Goal: Information Seeking & Learning: Learn about a topic

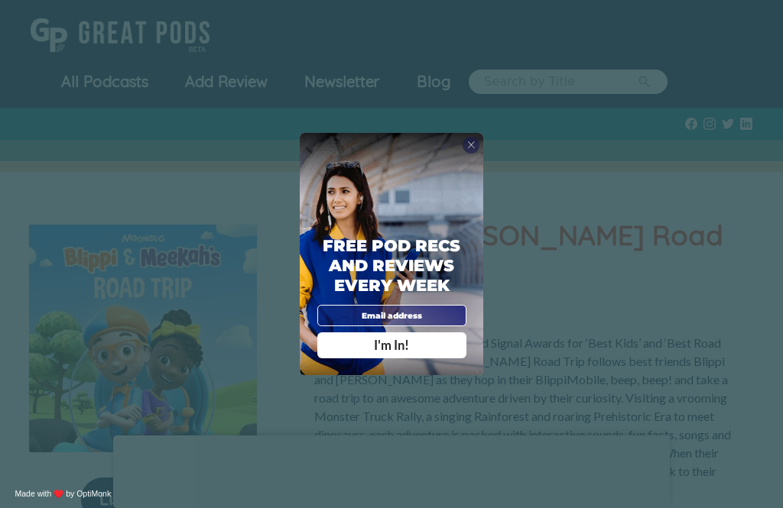
click at [467, 151] on span "X" at bounding box center [471, 144] width 8 height 11
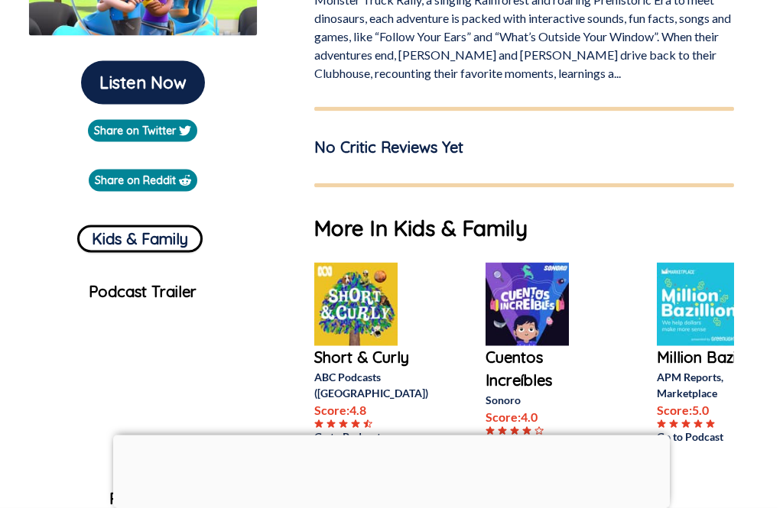
click at [396, 436] on div at bounding box center [391, 436] width 557 height 0
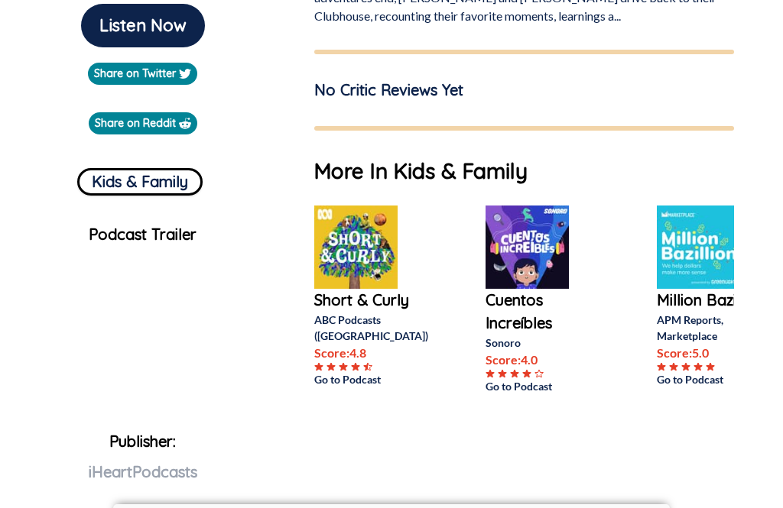
scroll to position [473, 0]
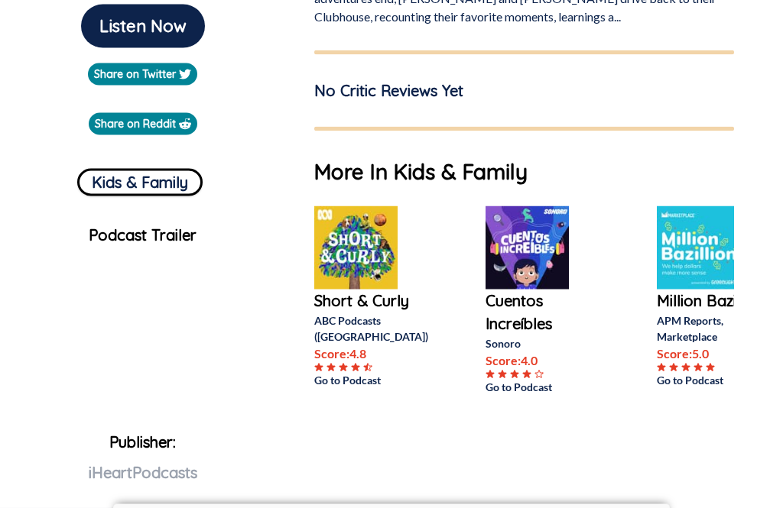
click at [356, 216] on img at bounding box center [355, 247] width 83 height 83
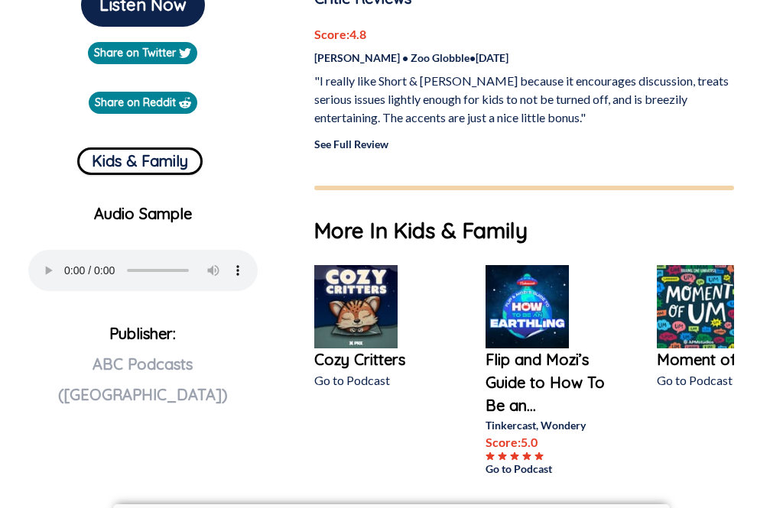
scroll to position [497, 0]
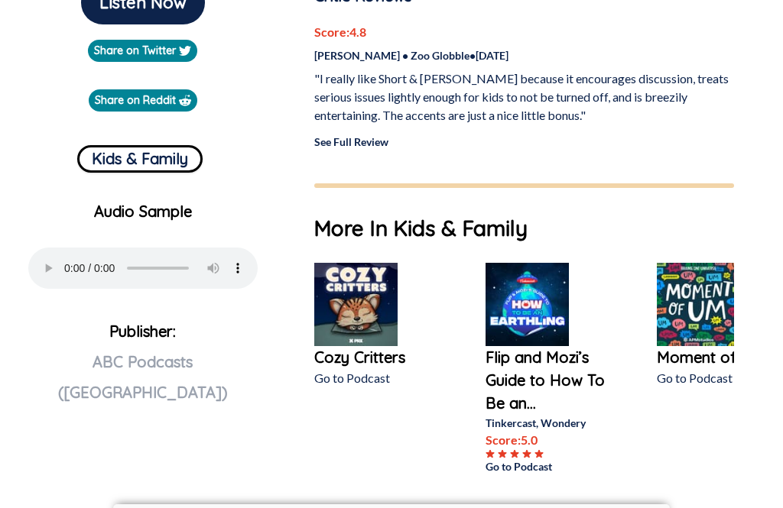
click at [385, 320] on img at bounding box center [355, 304] width 83 height 83
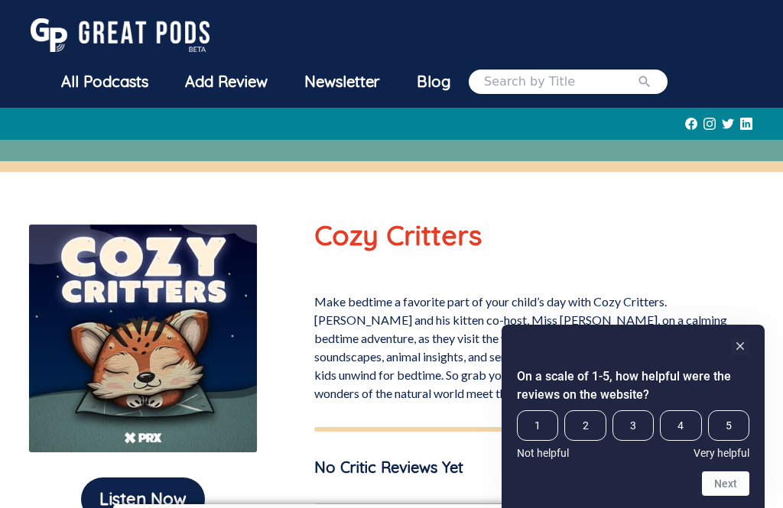
click at [755, 392] on div "On a scale of 1-5, how helpful were the reviews on the website? 1 2 3 4 5 Not h…" at bounding box center [633, 416] width 263 height 183
click at [735, 356] on rect "Hide survey" at bounding box center [740, 346] width 18 height 18
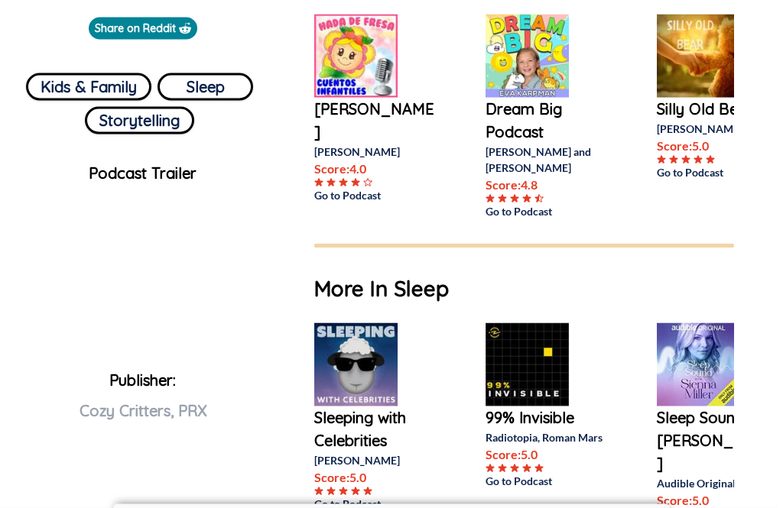
scroll to position [570, 0]
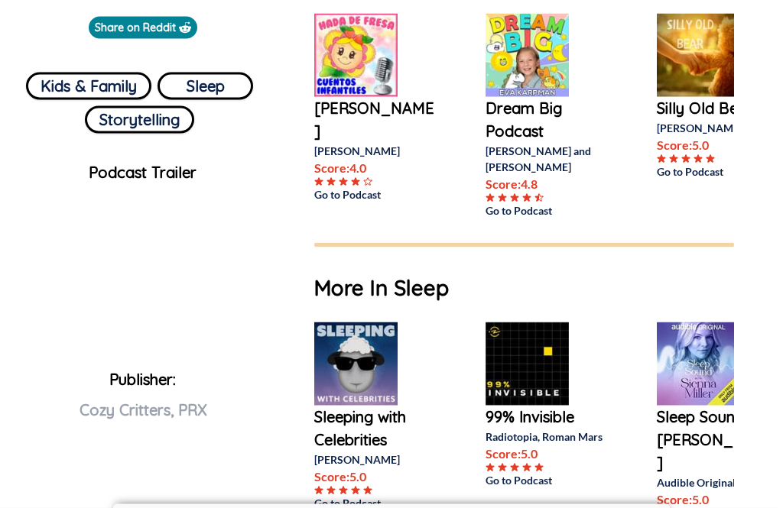
click at [538, 328] on img at bounding box center [527, 364] width 83 height 83
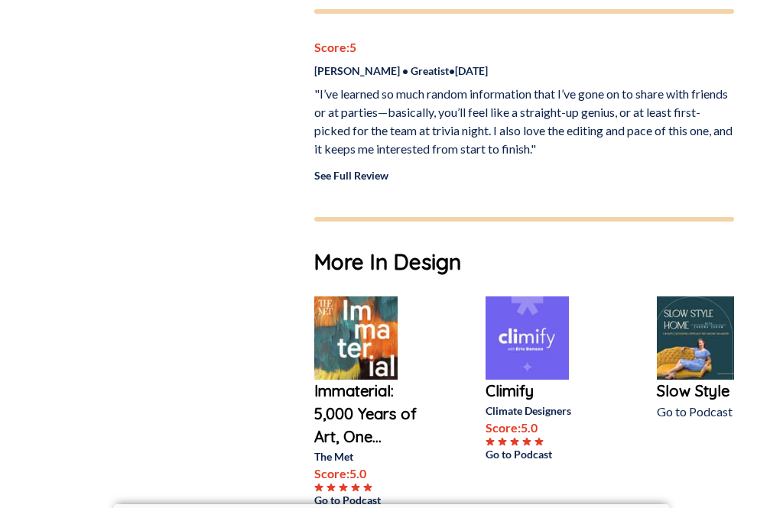
scroll to position [1108, 0]
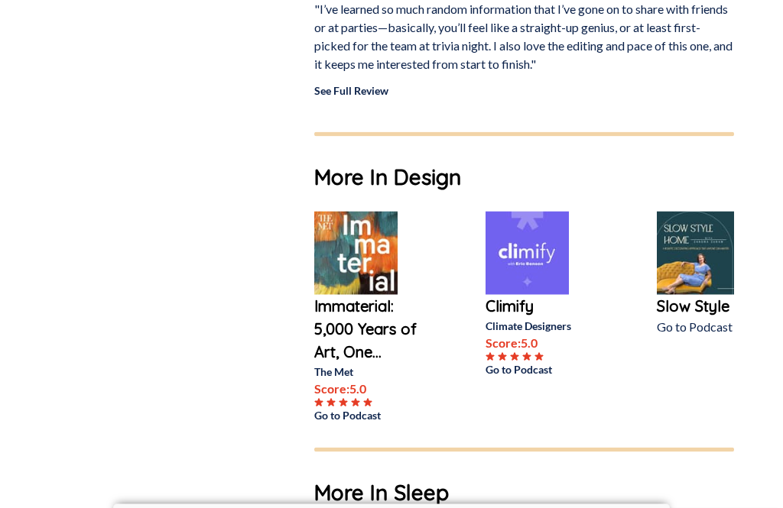
click at [388, 253] on img at bounding box center [355, 253] width 83 height 83
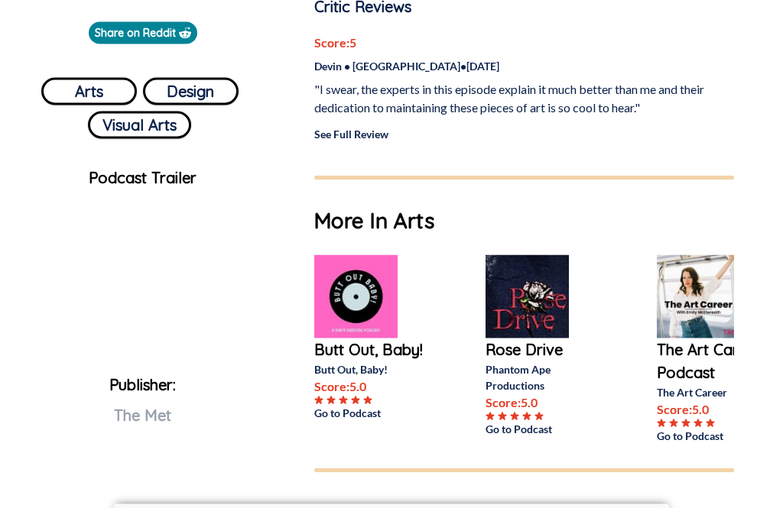
scroll to position [563, 0]
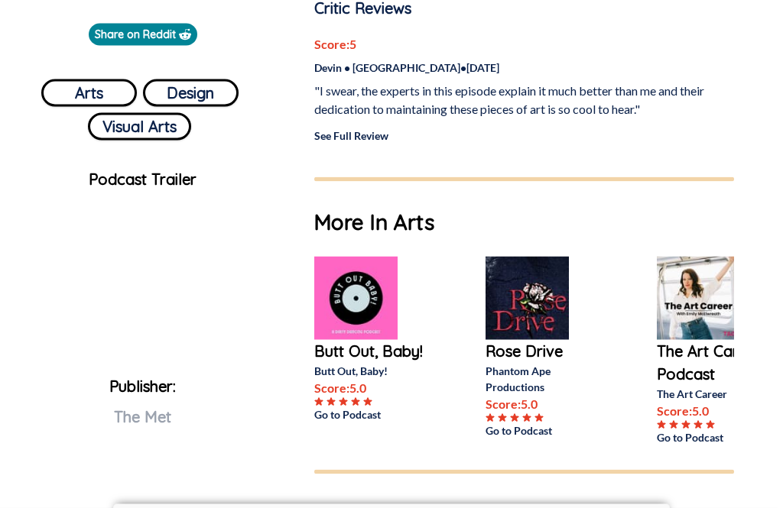
click at [356, 309] on img at bounding box center [355, 298] width 83 height 83
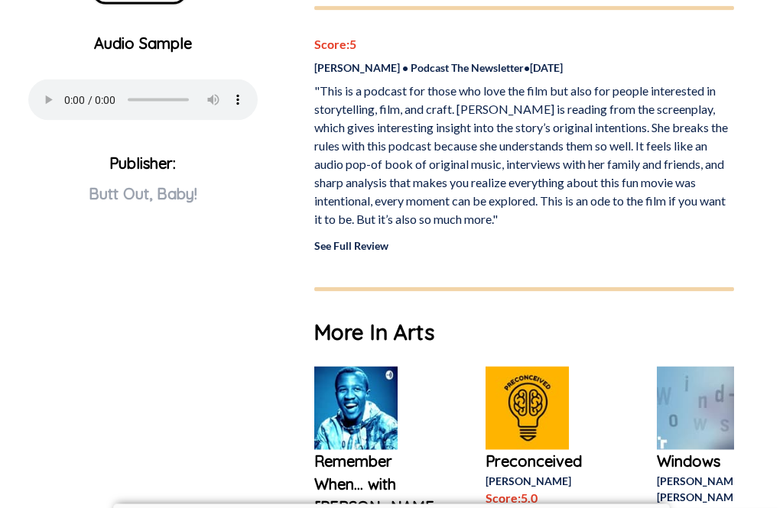
scroll to position [666, 0]
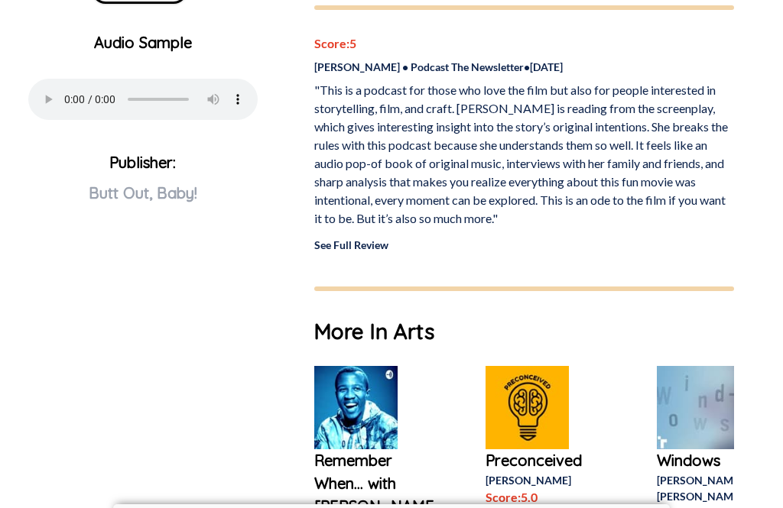
click at [358, 412] on img at bounding box center [355, 407] width 83 height 83
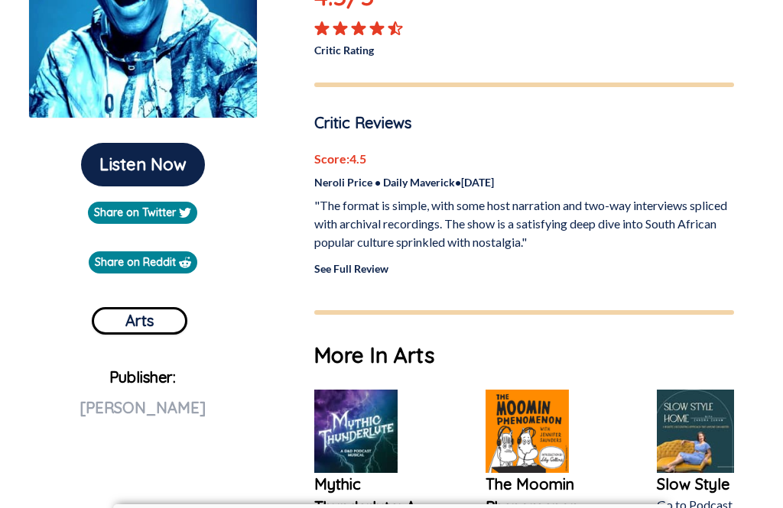
scroll to position [356, 0]
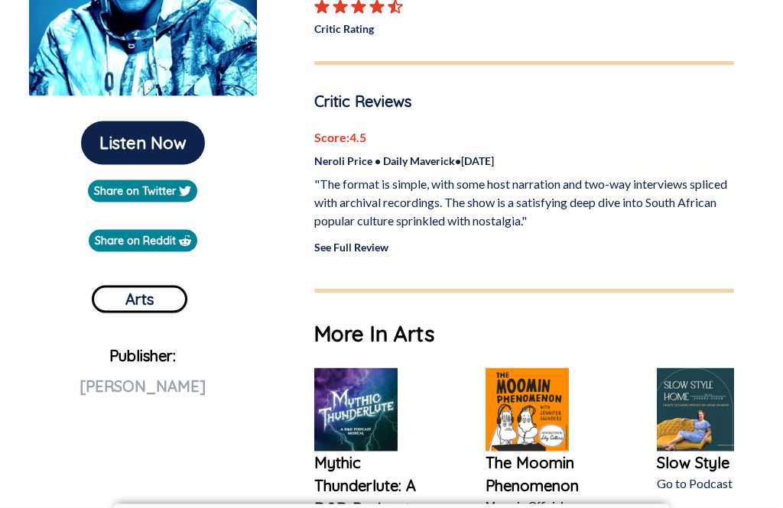
click at [353, 416] on img at bounding box center [355, 410] width 83 height 83
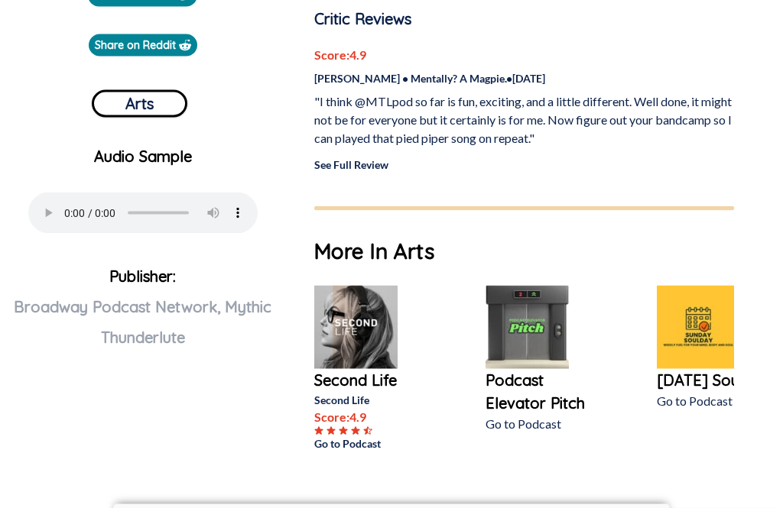
scroll to position [556, 0]
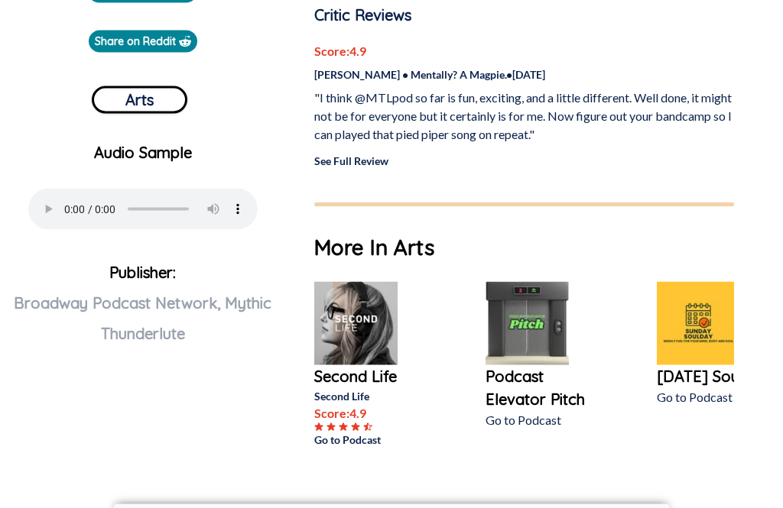
click at [366, 317] on img at bounding box center [355, 323] width 83 height 83
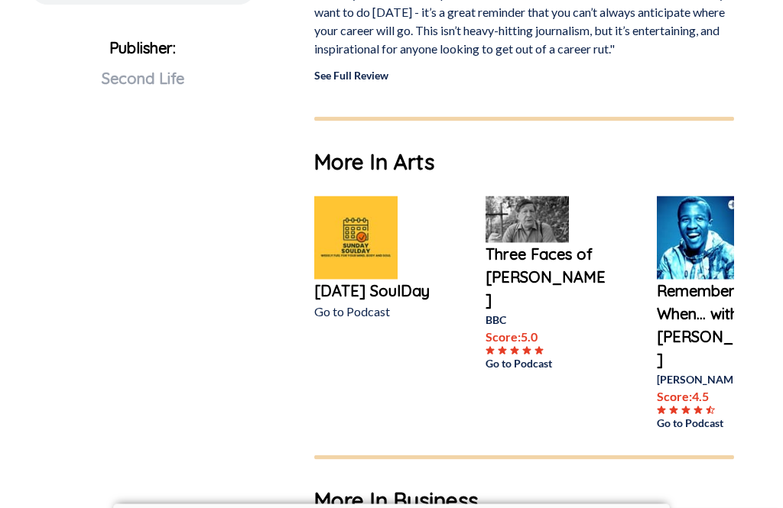
scroll to position [834, 0]
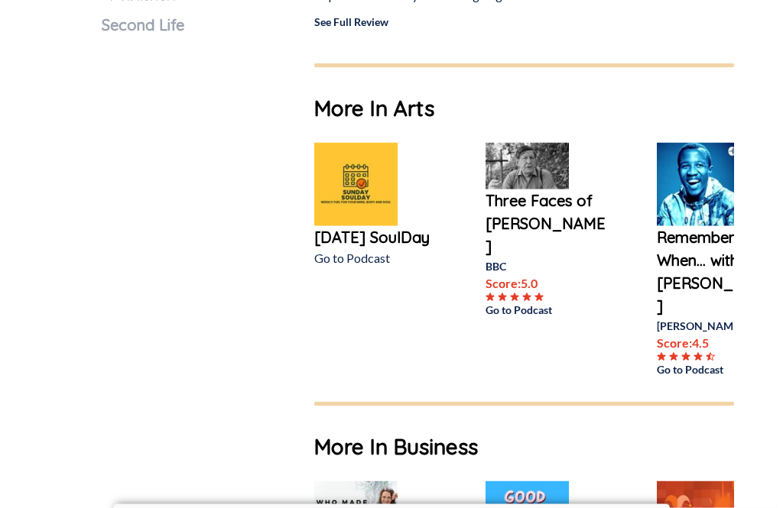
click at [388, 215] on img at bounding box center [355, 184] width 83 height 83
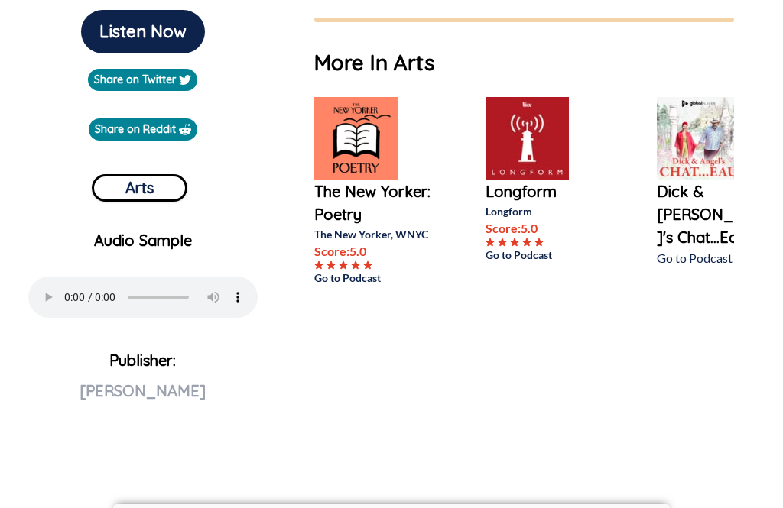
scroll to position [466, 0]
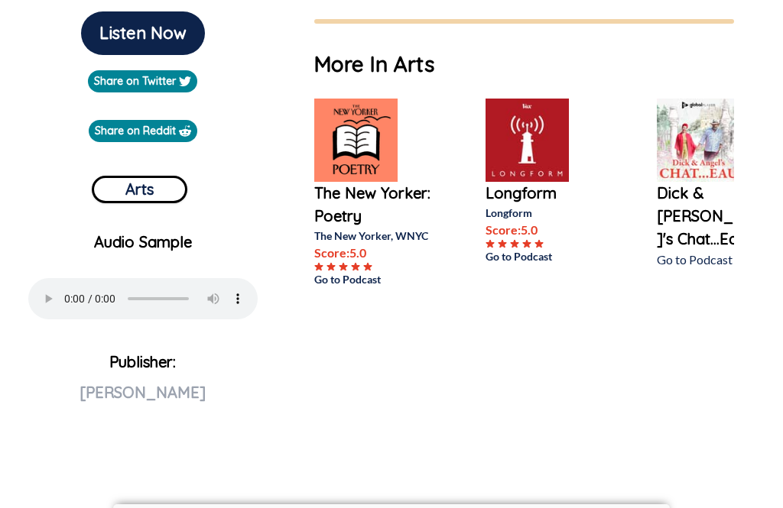
click at [358, 182] on img at bounding box center [355, 140] width 83 height 83
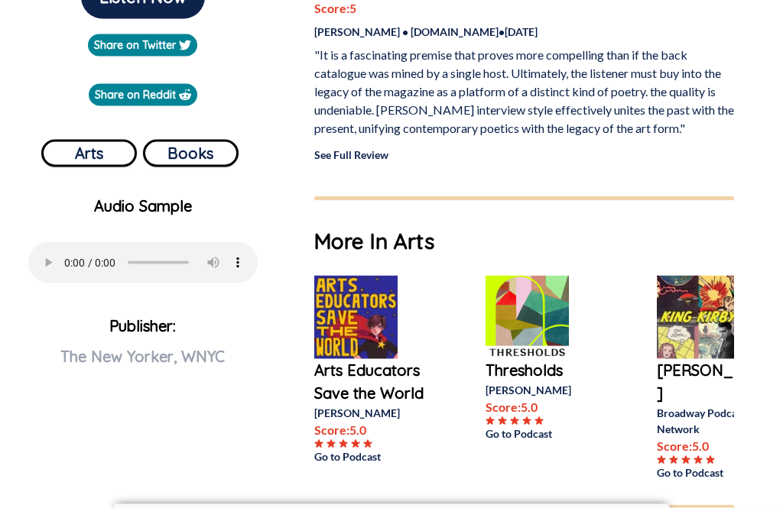
click at [366, 310] on img at bounding box center [355, 317] width 83 height 83
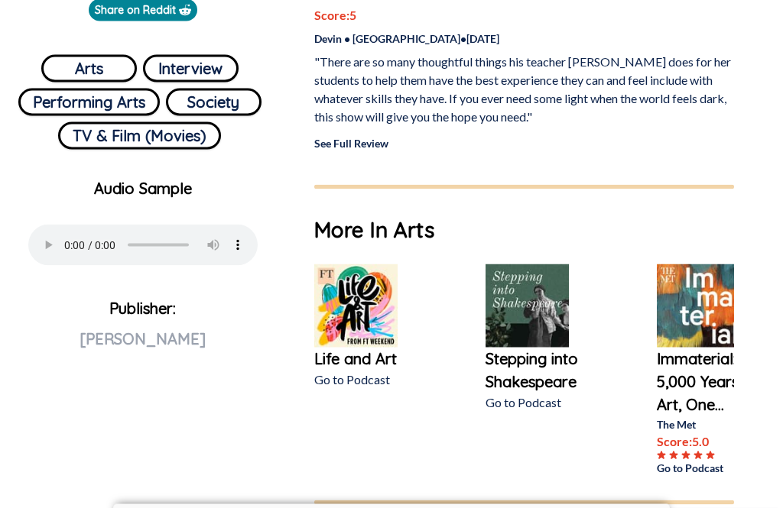
scroll to position [588, 0]
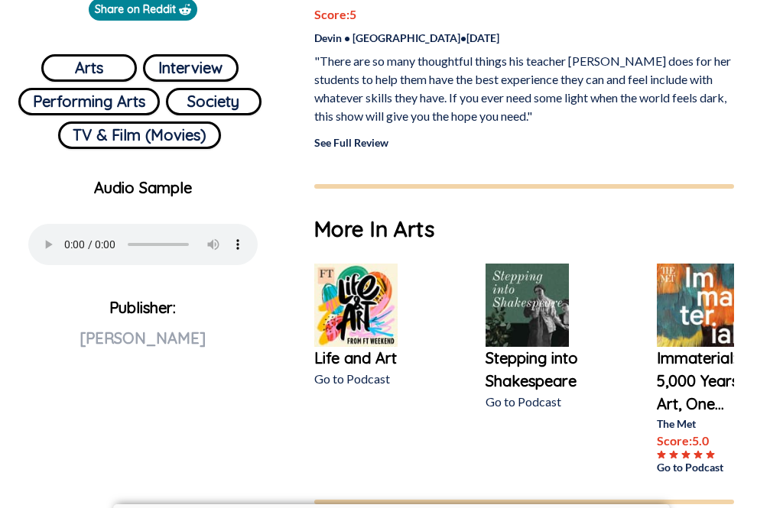
click at [363, 347] on img at bounding box center [355, 305] width 83 height 83
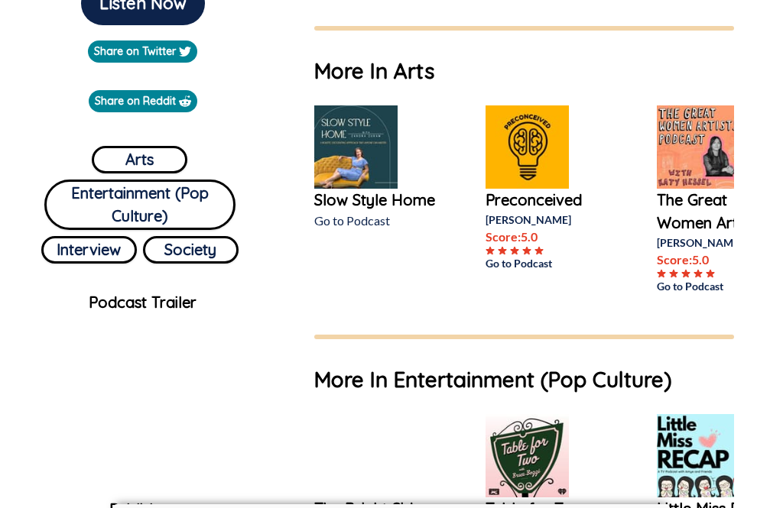
scroll to position [502, 0]
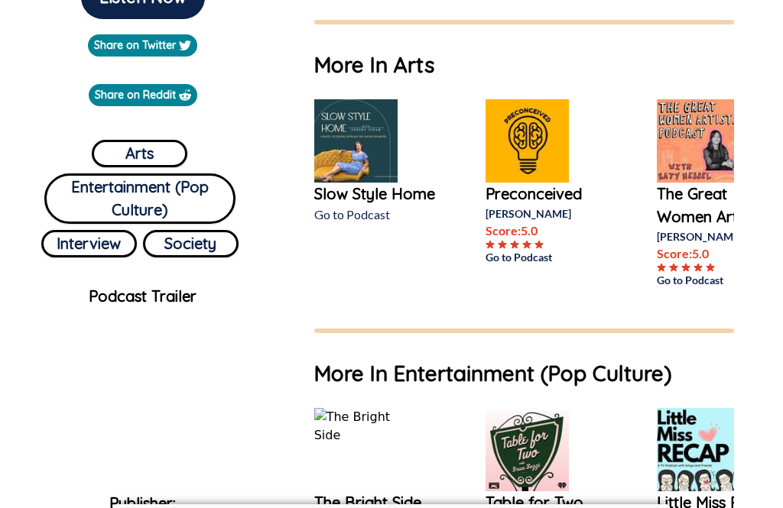
click at [365, 152] on img at bounding box center [355, 140] width 83 height 83
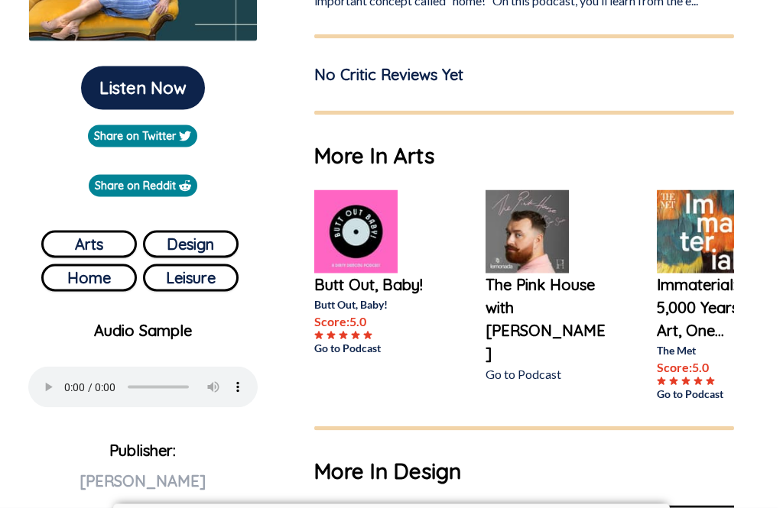
scroll to position [412, 0]
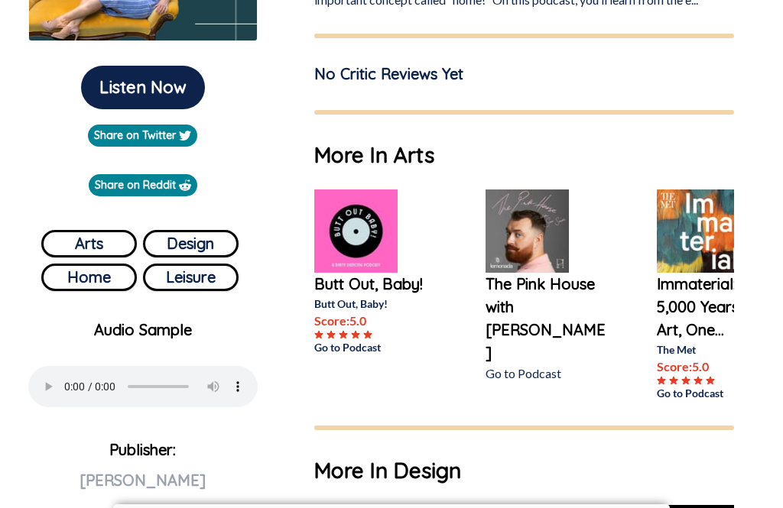
click at [68, 378] on audio "Your browser does not support the audio element" at bounding box center [142, 386] width 229 height 41
click at [65, 381] on audio "Your browser does not support the audio element" at bounding box center [142, 386] width 229 height 41
click at [62, 385] on audio "Your browser does not support the audio element" at bounding box center [142, 386] width 229 height 41
click at [63, 392] on audio "Your browser does not support the audio element" at bounding box center [142, 386] width 229 height 41
click at [374, 228] on img at bounding box center [355, 231] width 83 height 83
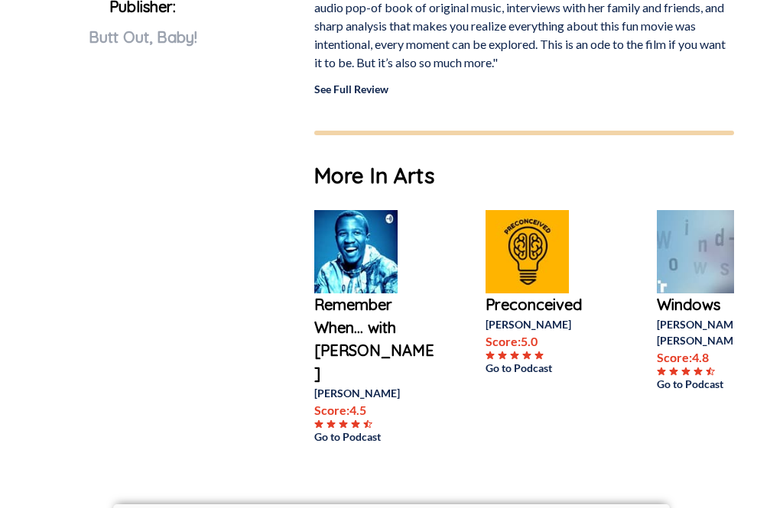
scroll to position [831, 0]
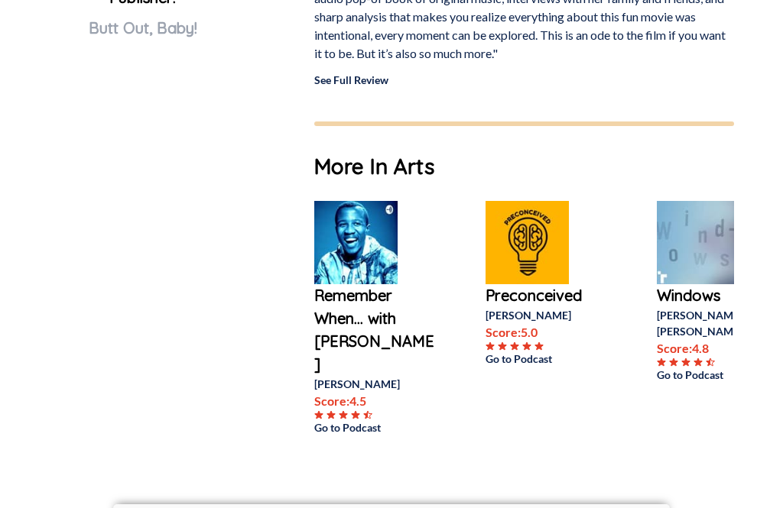
click at [369, 252] on img at bounding box center [355, 242] width 83 height 83
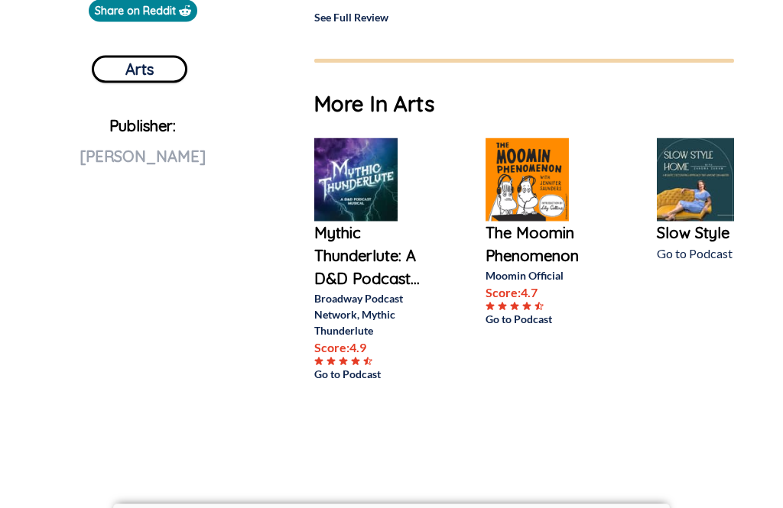
scroll to position [586, 0]
click at [532, 196] on img at bounding box center [527, 179] width 83 height 83
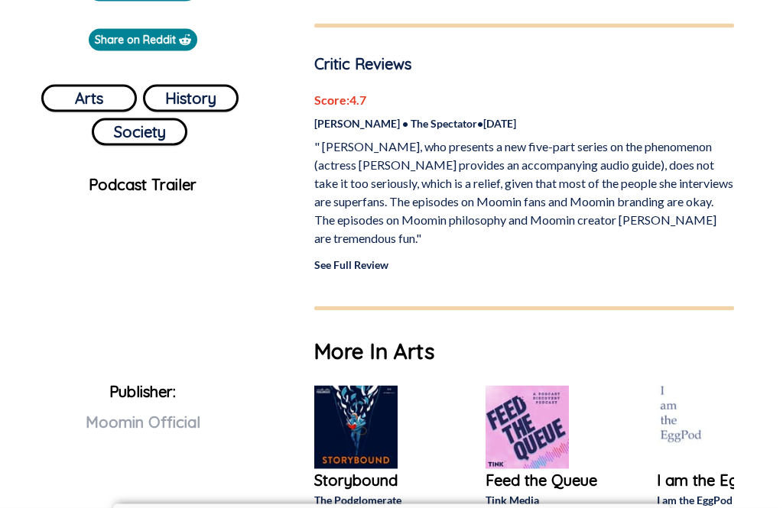
scroll to position [559, 0]
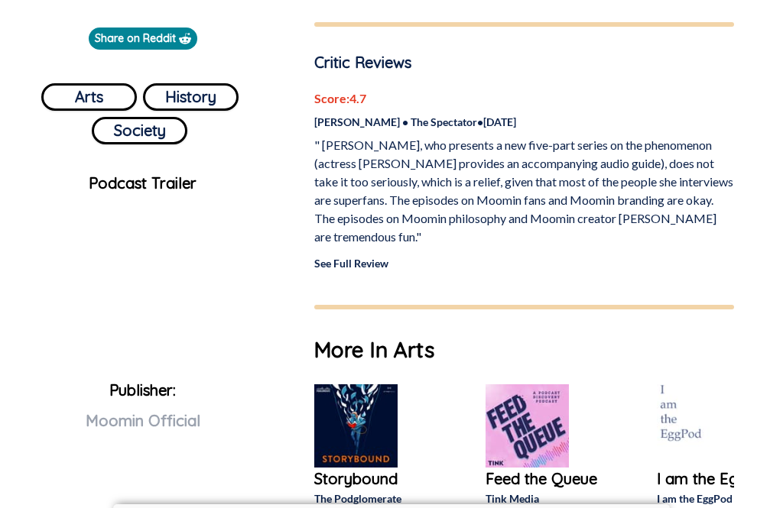
click at [358, 407] on img at bounding box center [355, 426] width 83 height 83
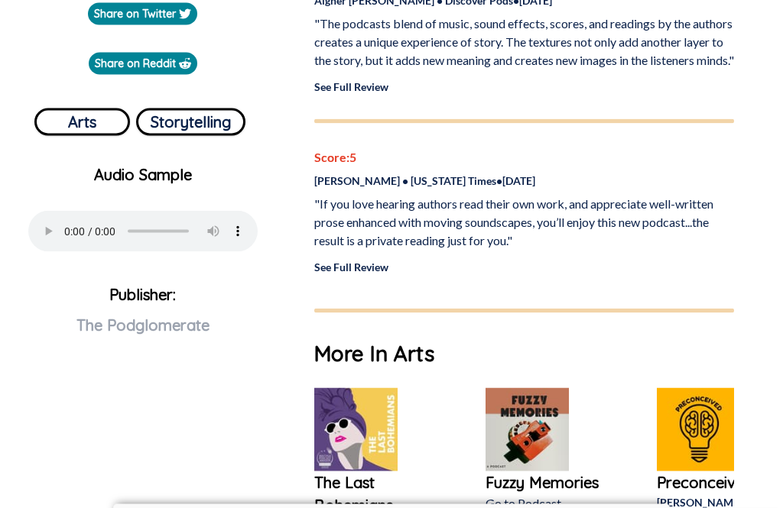
scroll to position [531, 0]
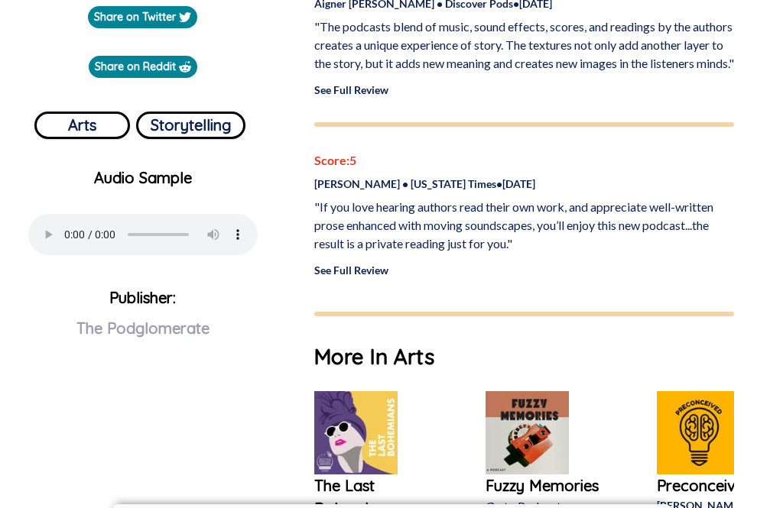
click at [360, 429] on img at bounding box center [355, 432] width 83 height 83
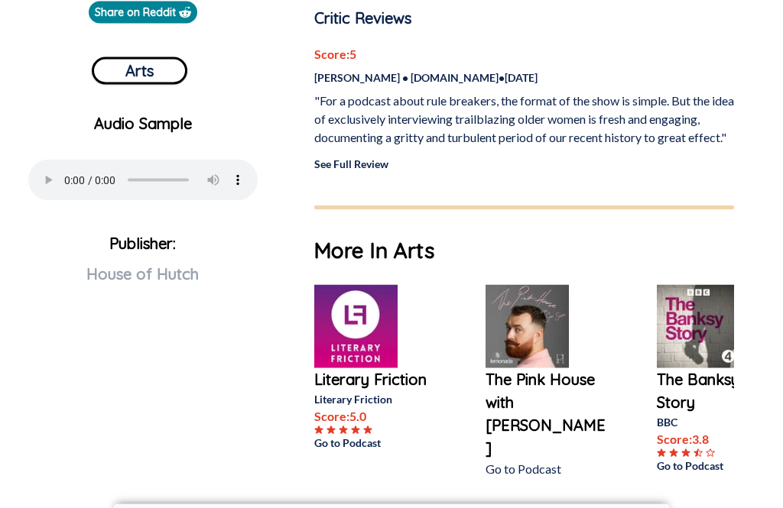
scroll to position [586, 0]
click at [386, 323] on img at bounding box center [355, 325] width 83 height 83
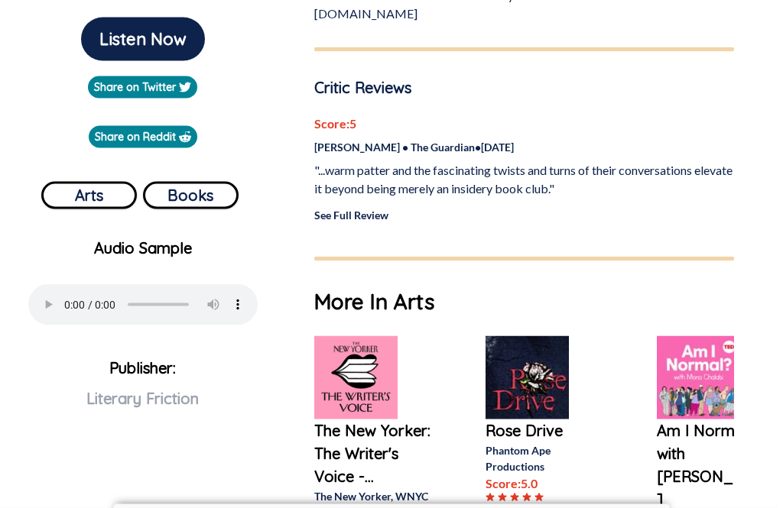
scroll to position [461, 0]
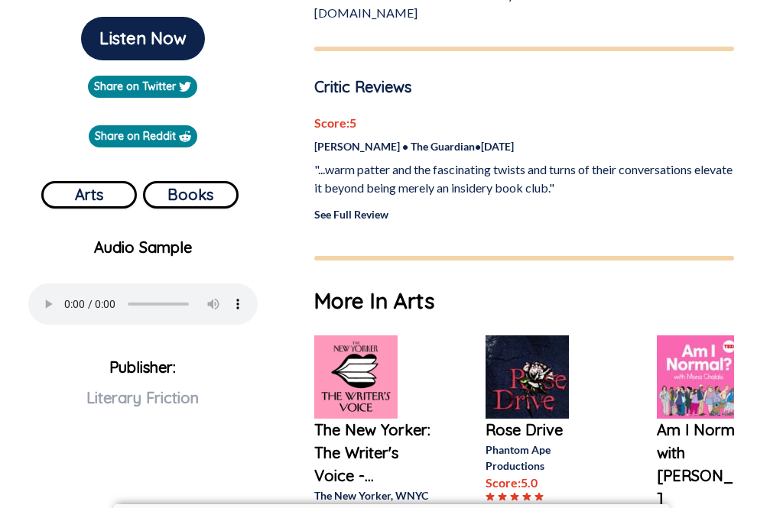
click at [364, 367] on img at bounding box center [355, 377] width 83 height 83
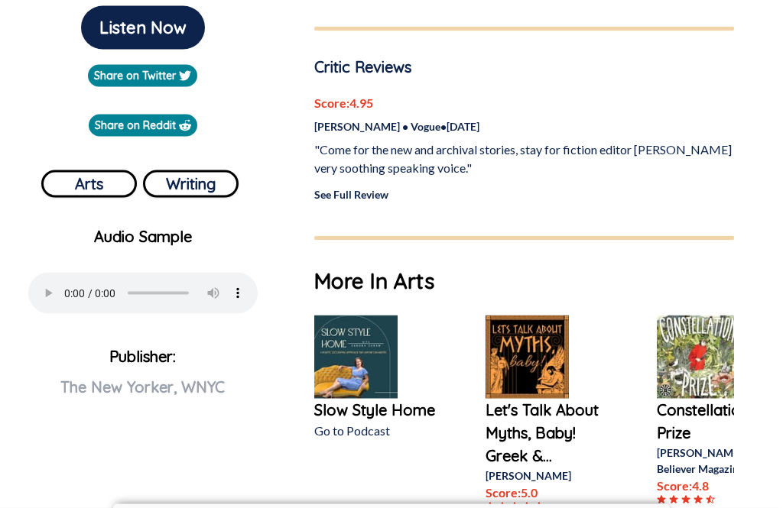
scroll to position [470, 0]
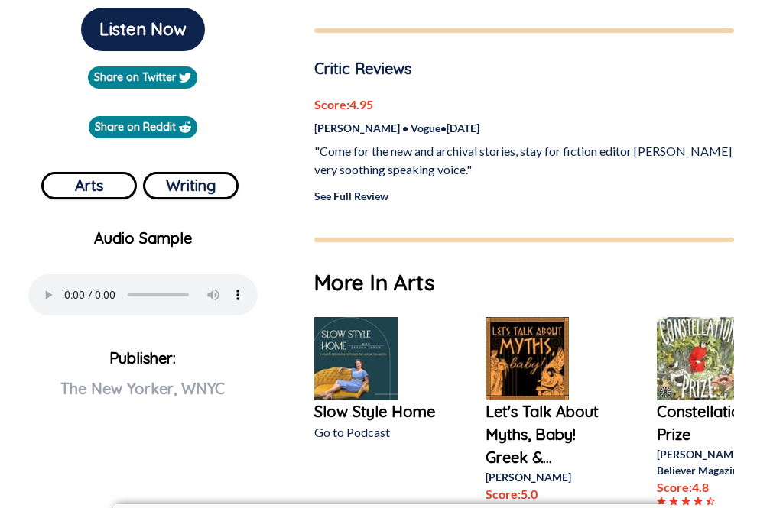
click at [535, 365] on img at bounding box center [527, 358] width 83 height 83
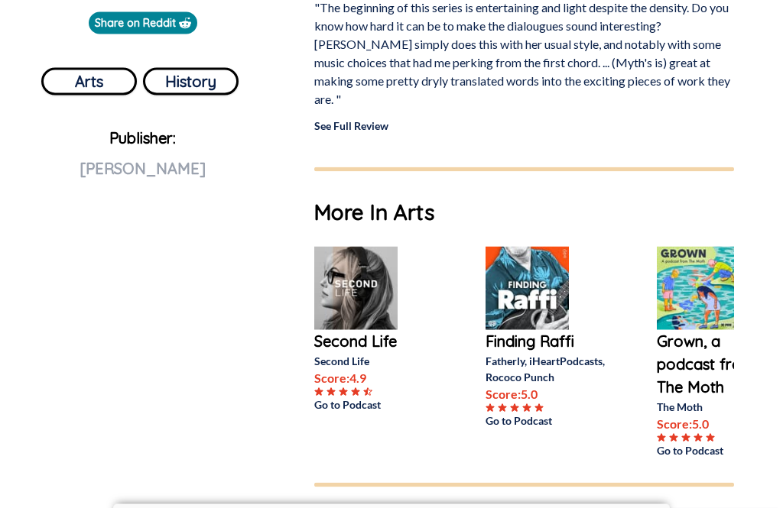
scroll to position [575, 0]
click at [382, 288] on img at bounding box center [355, 287] width 83 height 83
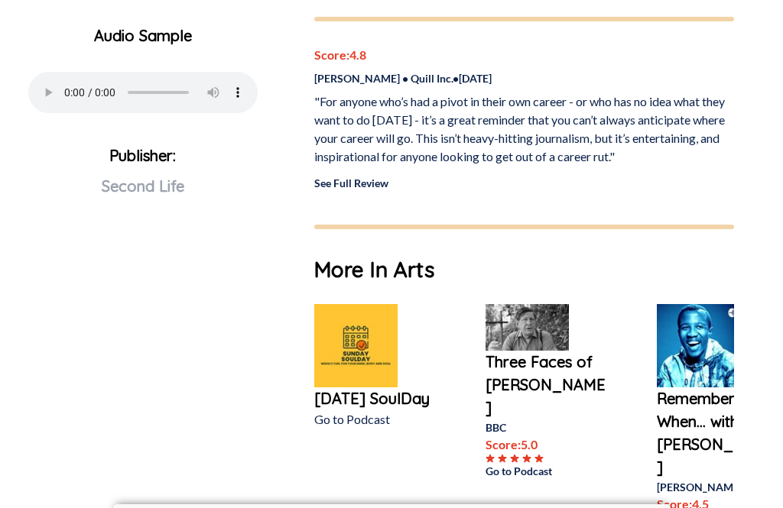
scroll to position [700, 0]
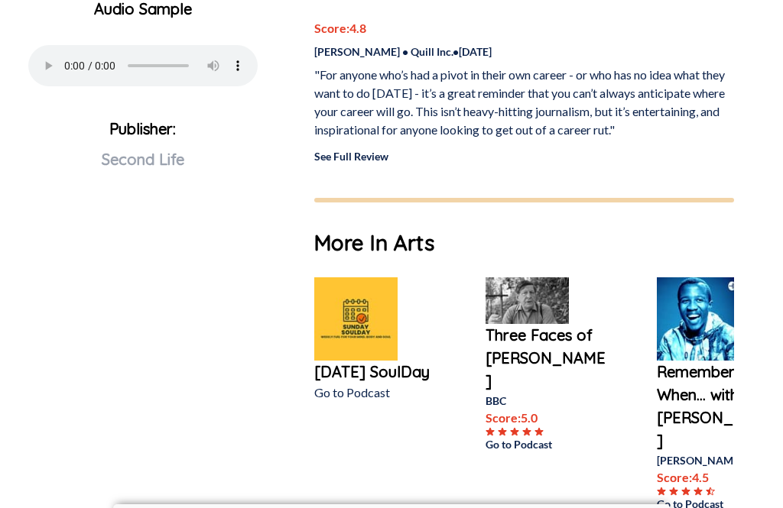
click at [540, 310] on img at bounding box center [527, 301] width 83 height 47
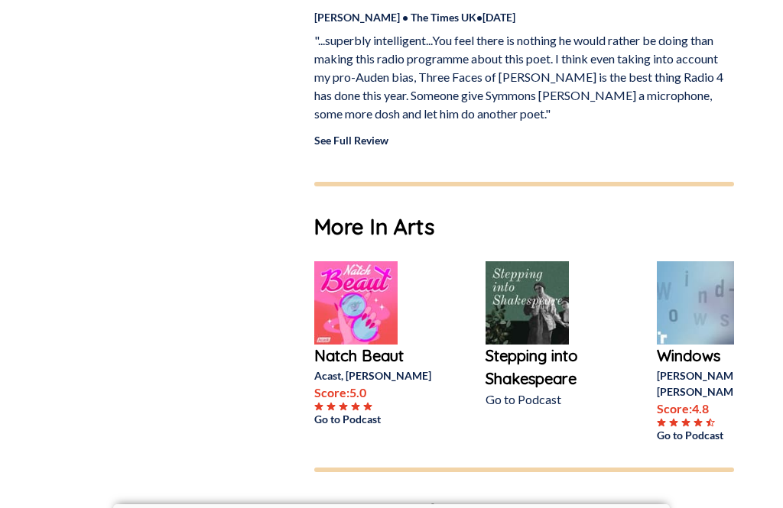
scroll to position [819, 0]
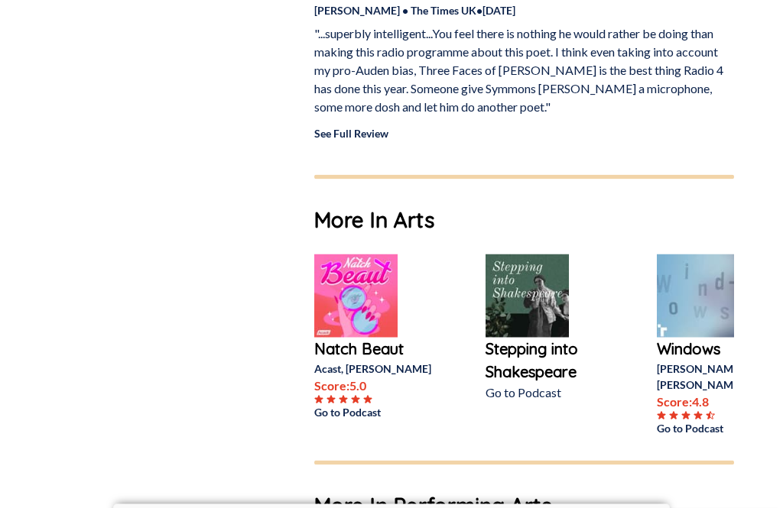
click at [387, 257] on img at bounding box center [355, 296] width 83 height 83
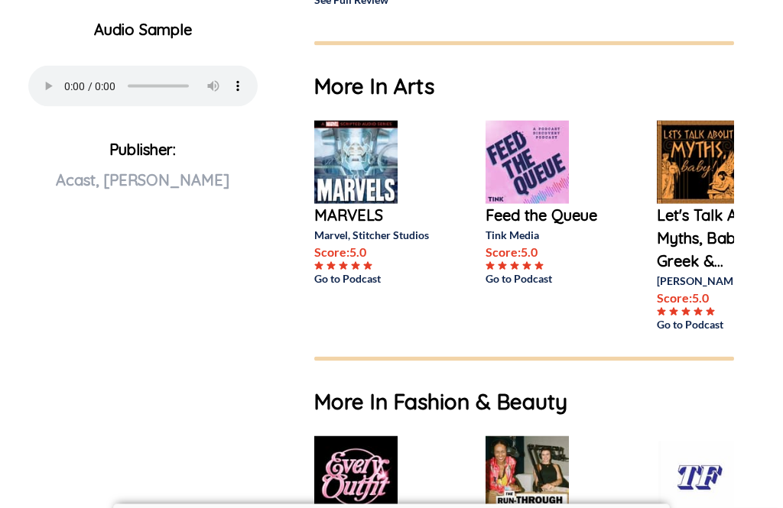
click at [370, 167] on img at bounding box center [355, 162] width 83 height 83
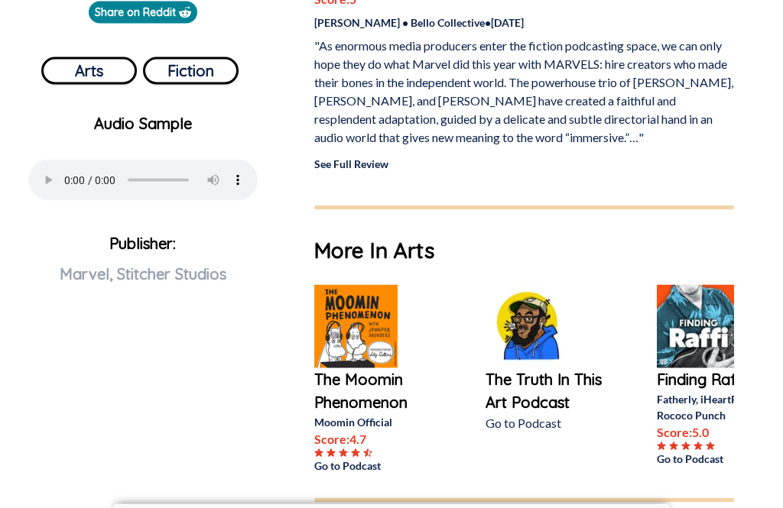
scroll to position [605, 0]
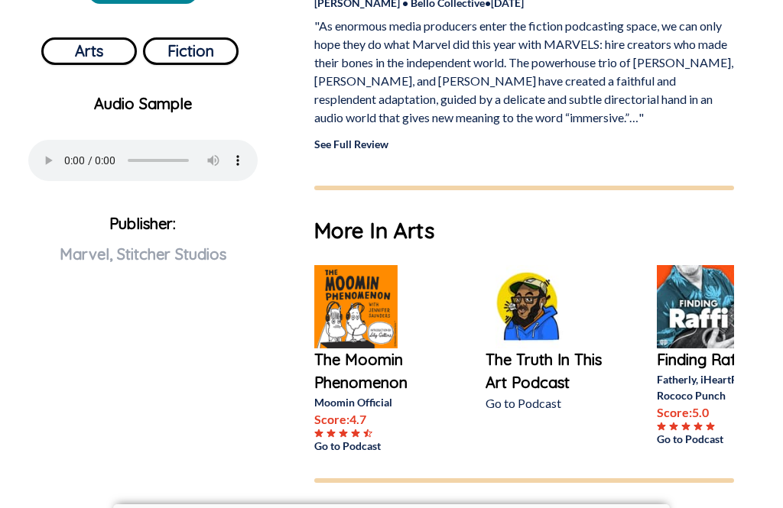
click at [525, 304] on img at bounding box center [527, 306] width 83 height 83
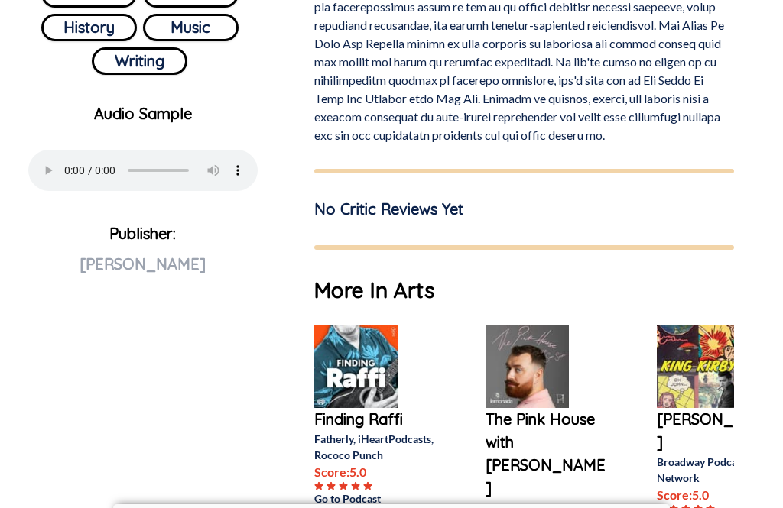
scroll to position [690, 0]
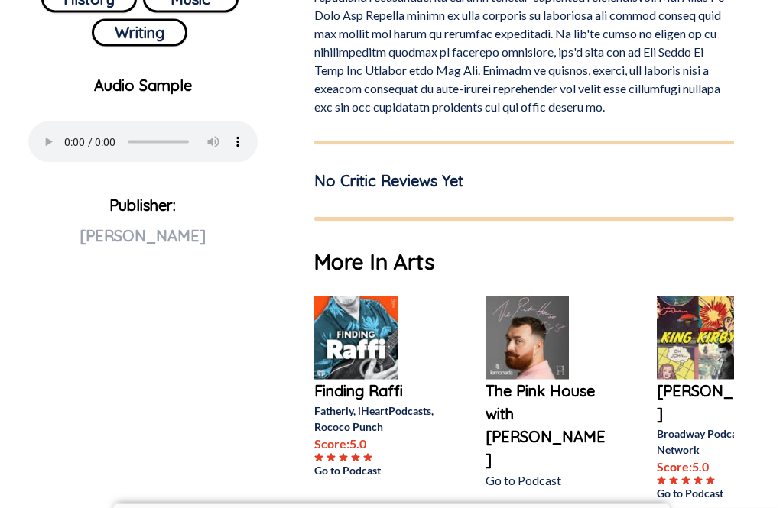
click at [378, 334] on img at bounding box center [355, 338] width 83 height 83
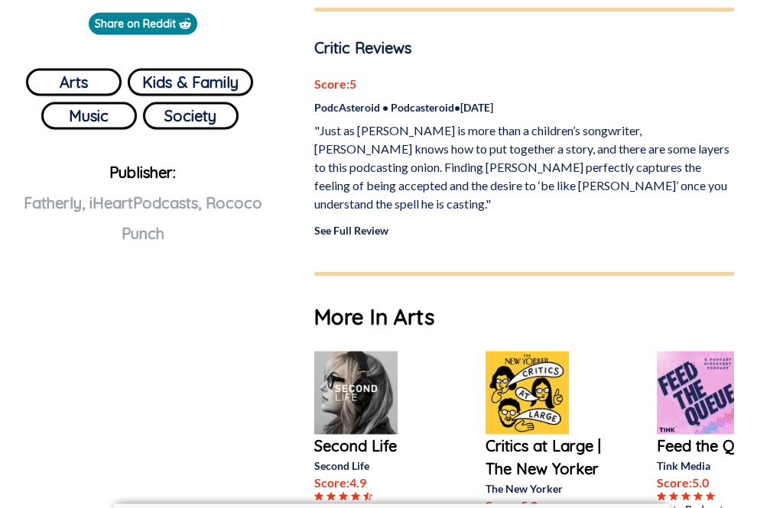
scroll to position [573, 0]
click at [367, 386] on img at bounding box center [355, 393] width 83 height 83
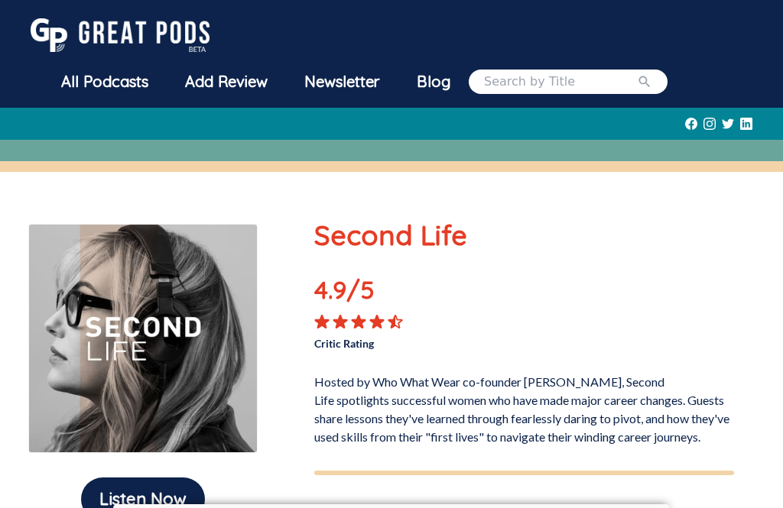
click at [541, 409] on p "Hosted by Who What Wear co-founder [PERSON_NAME], Second Life spotlights succes…" at bounding box center [524, 407] width 420 height 80
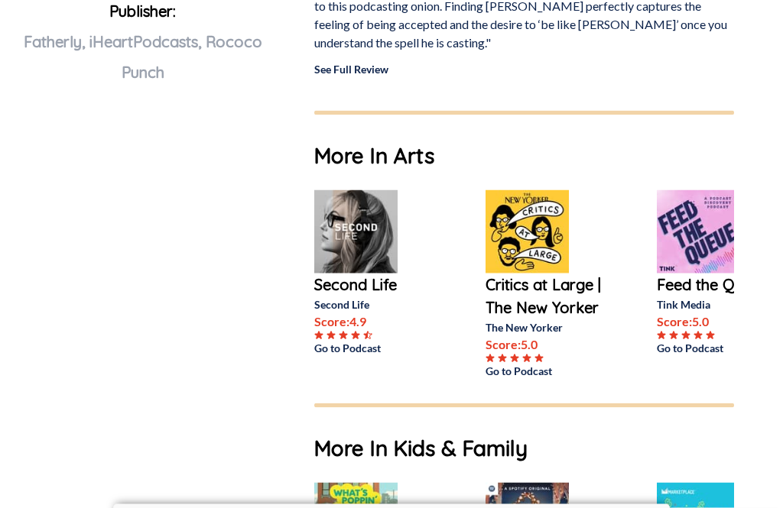
scroll to position [740, 0]
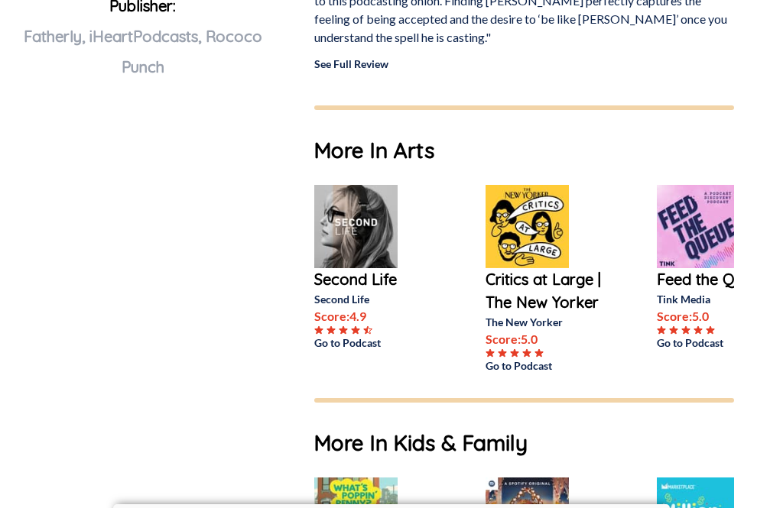
click at [541, 226] on img at bounding box center [527, 226] width 83 height 83
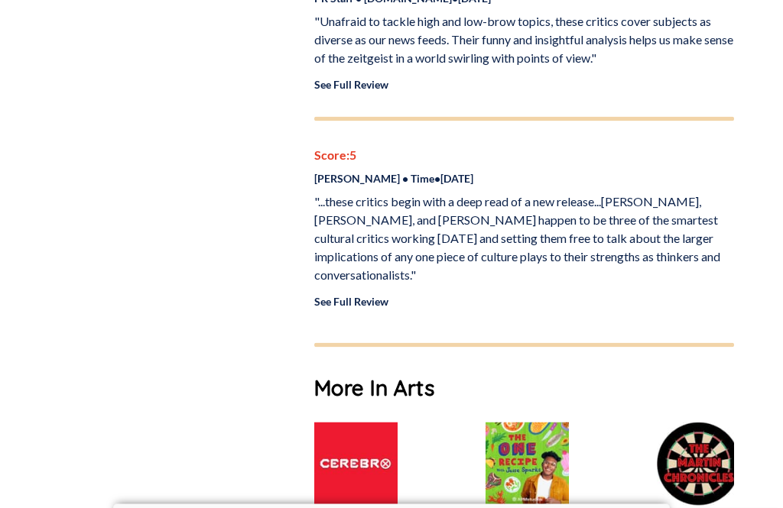
scroll to position [1341, 0]
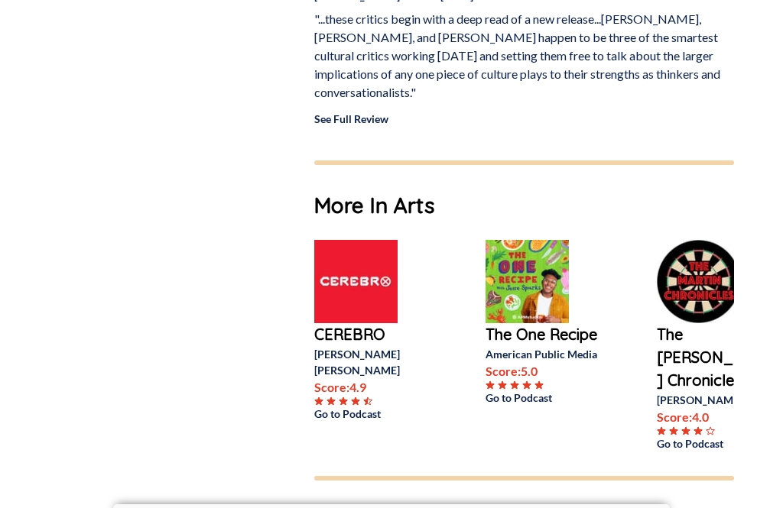
click at [373, 265] on img at bounding box center [355, 281] width 83 height 83
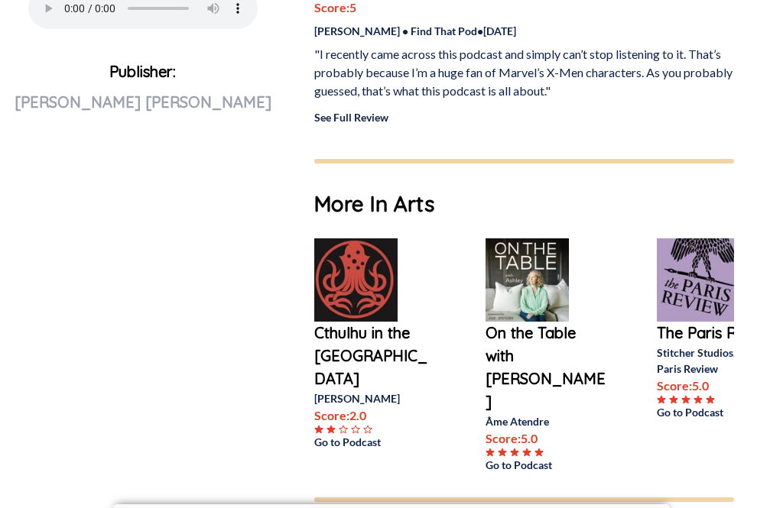
scroll to position [789, 0]
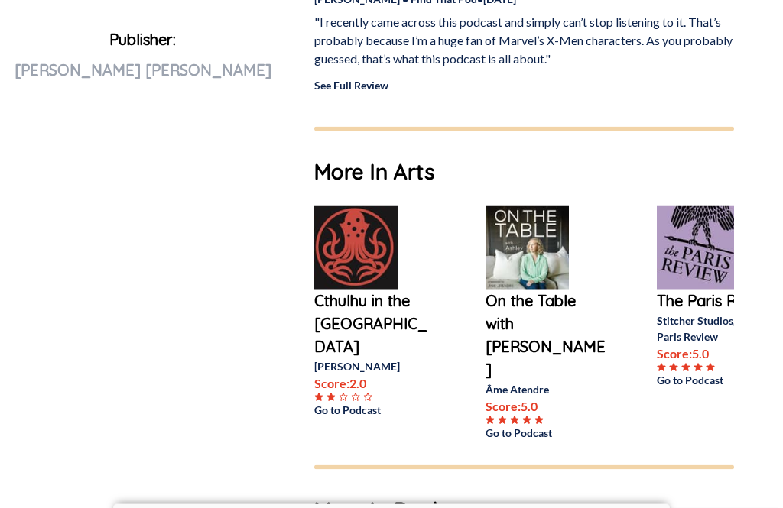
click at [359, 264] on img at bounding box center [355, 247] width 83 height 83
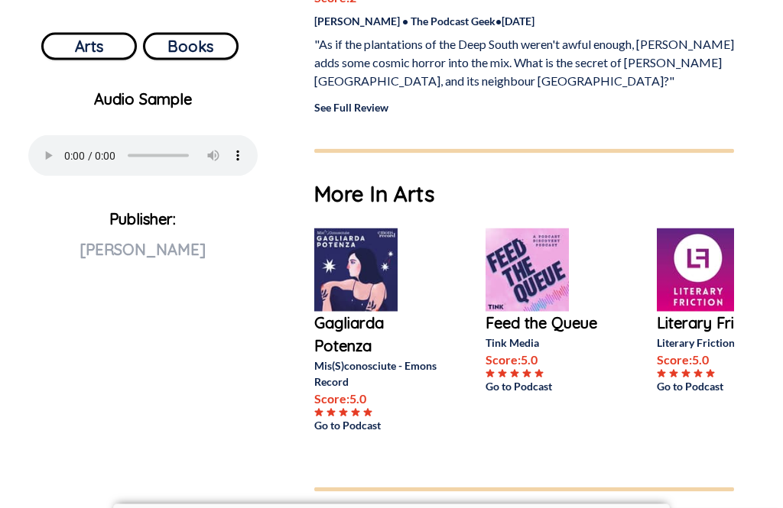
scroll to position [608, 0]
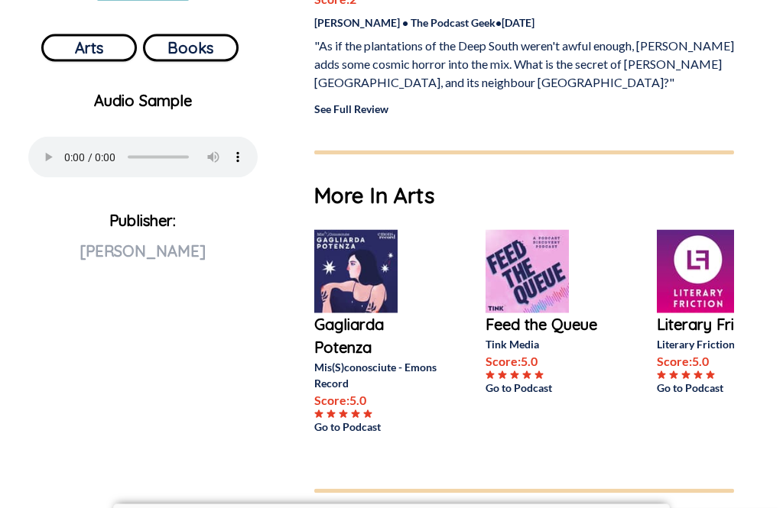
click at [356, 249] on img at bounding box center [355, 271] width 83 height 83
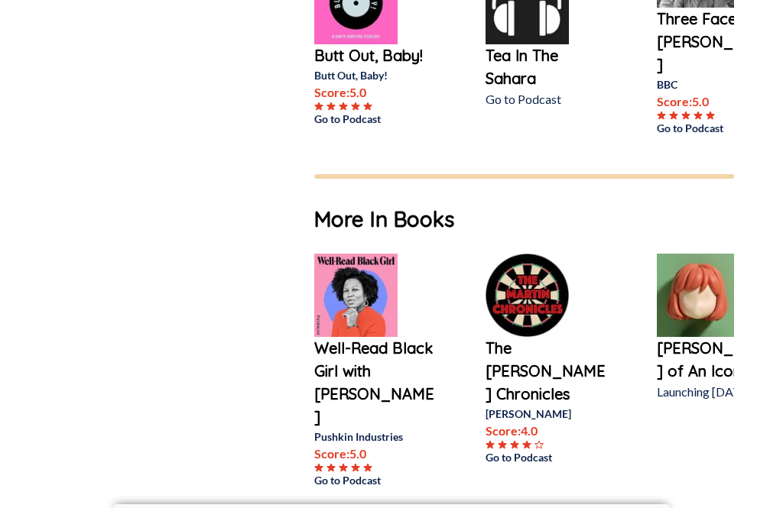
scroll to position [908, 0]
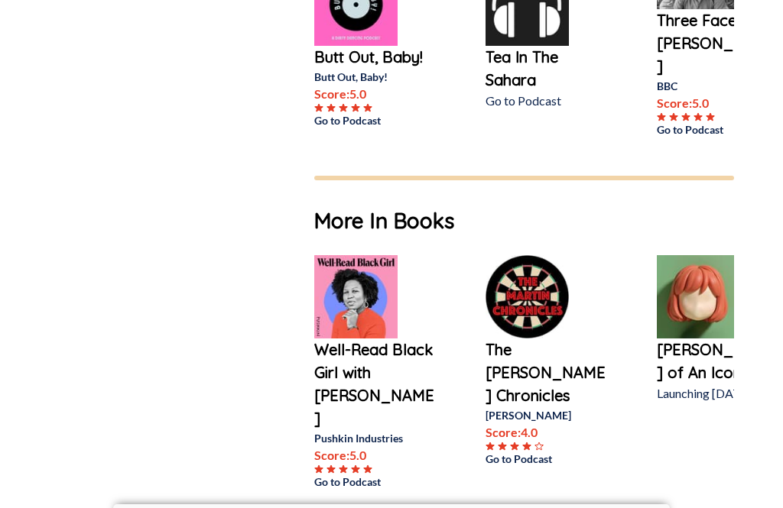
click at [387, 281] on img at bounding box center [355, 296] width 83 height 83
